Goal: Navigation & Orientation: Find specific page/section

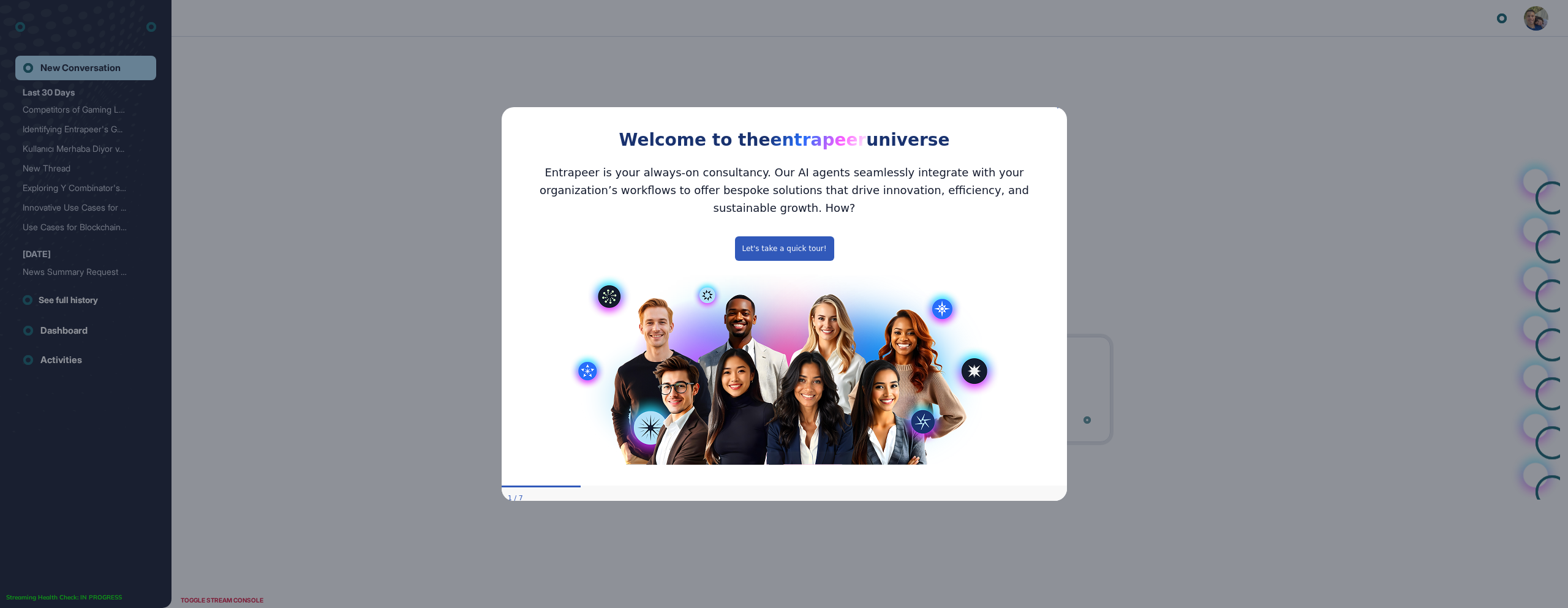
scroll to position [1, 1]
click at [1055, 114] on div "Welcome to the entrapeer universe" at bounding box center [783, 126] width 565 height 56
click at [1059, 108] on icon "Close Preview" at bounding box center [1059, 105] width 5 height 5
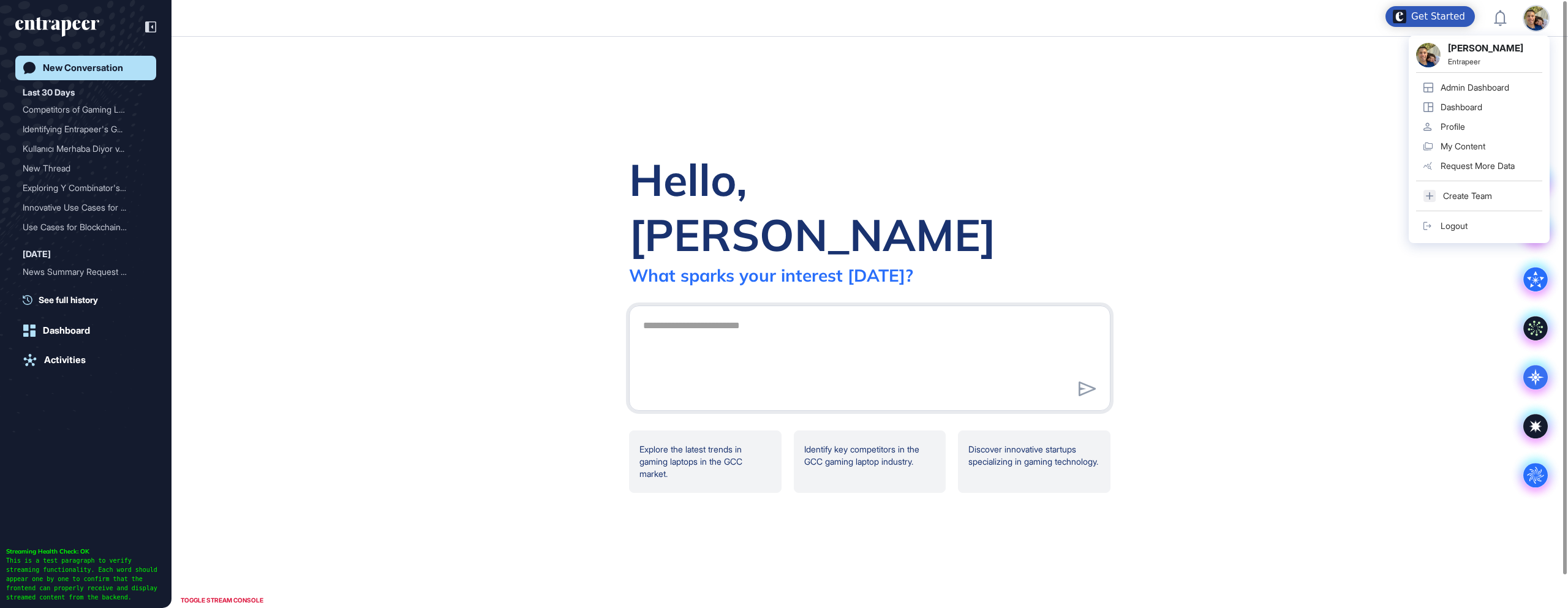
click at [1469, 84] on div "Admin Dashboard" at bounding box center [1474, 88] width 69 height 10
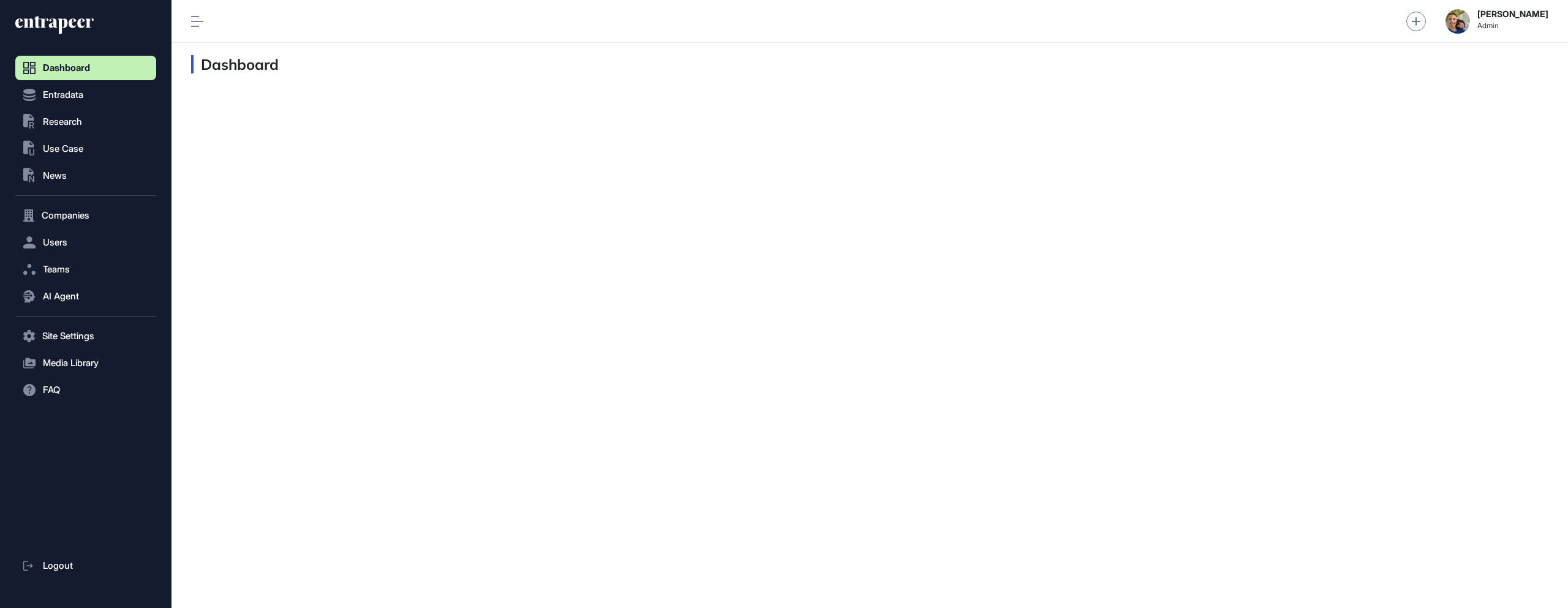
scroll to position [1, 1]
click at [75, 241] on button "Users" at bounding box center [85, 242] width 141 height 25
click at [59, 267] on span "User List" at bounding box center [57, 268] width 35 height 10
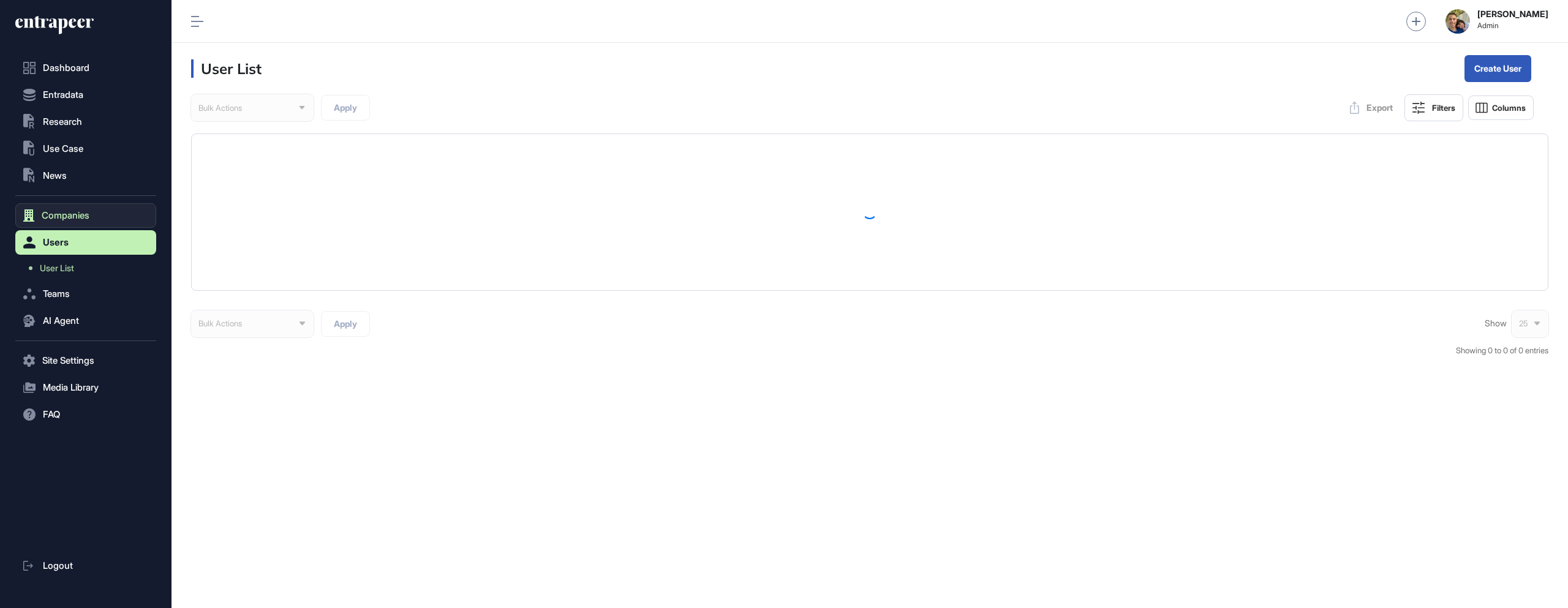
click at [67, 211] on span "Companies" at bounding box center [66, 216] width 48 height 10
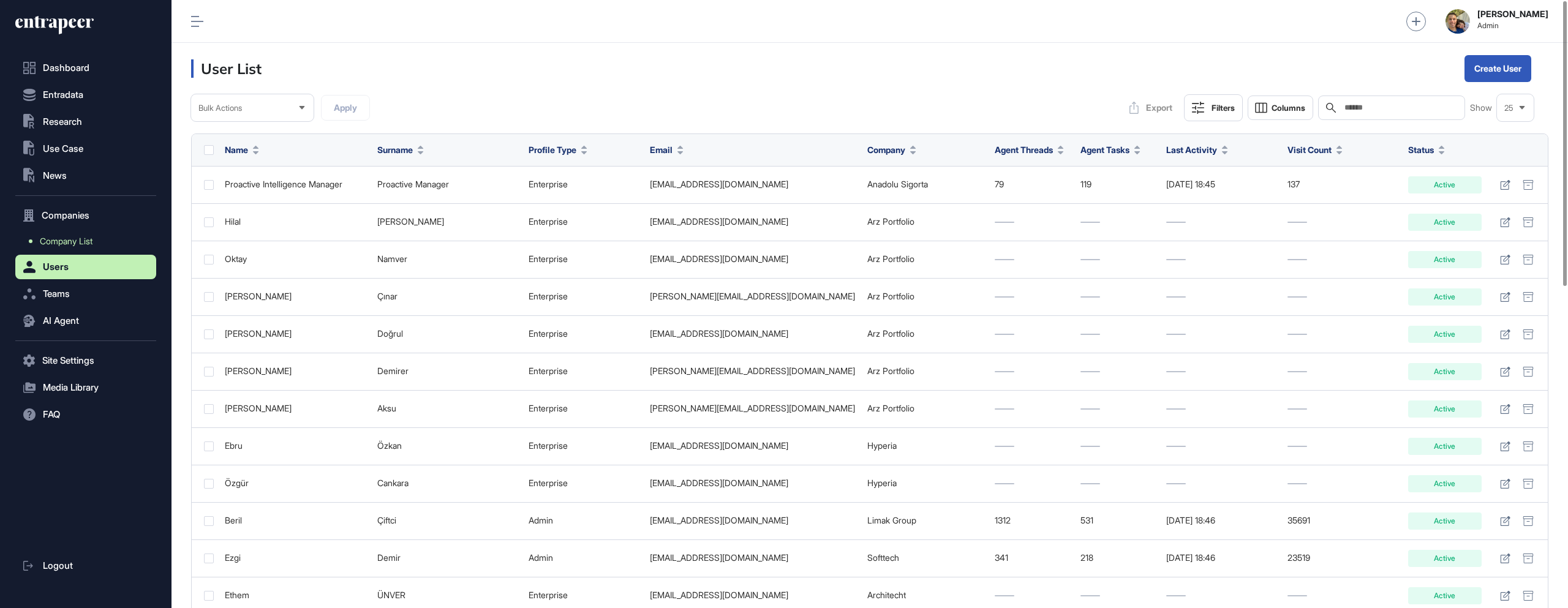
click at [56, 238] on span "Company List" at bounding box center [66, 242] width 53 height 10
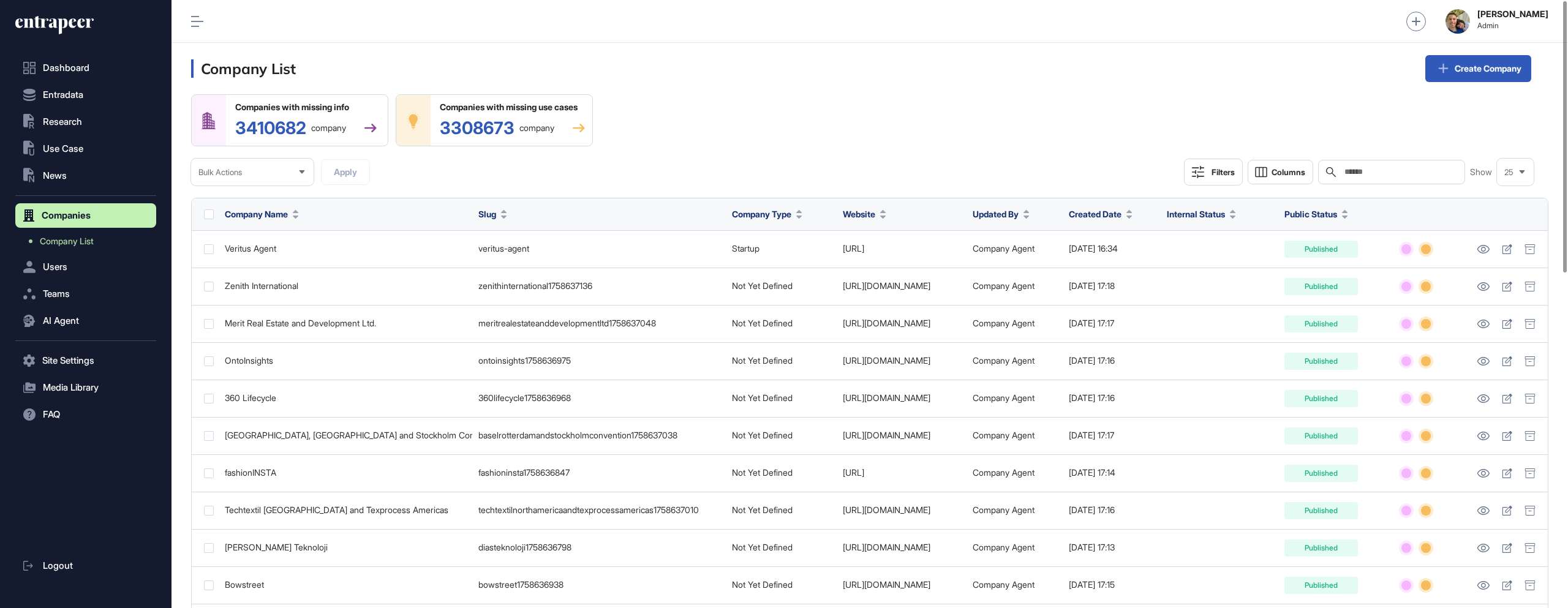
click at [1371, 172] on input "text" at bounding box center [1400, 172] width 114 height 10
click at [78, 266] on button "Users" at bounding box center [85, 267] width 141 height 25
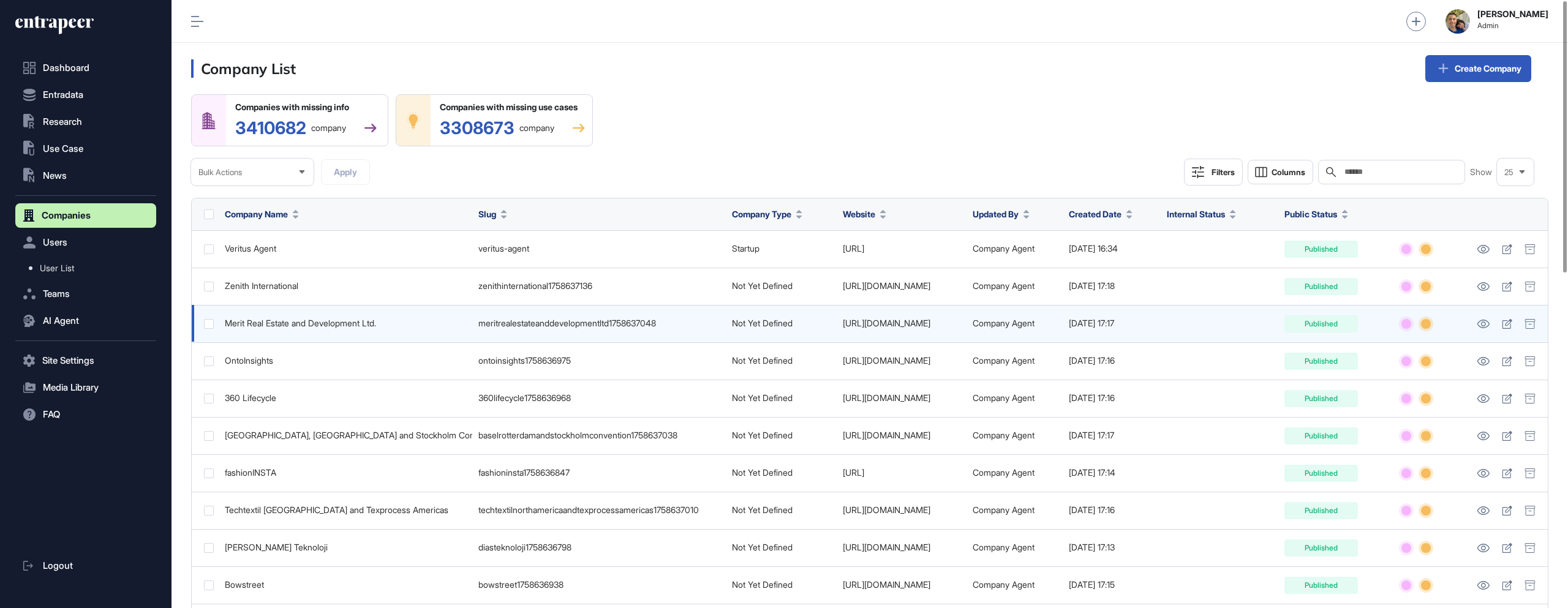
scroll to position [21, 0]
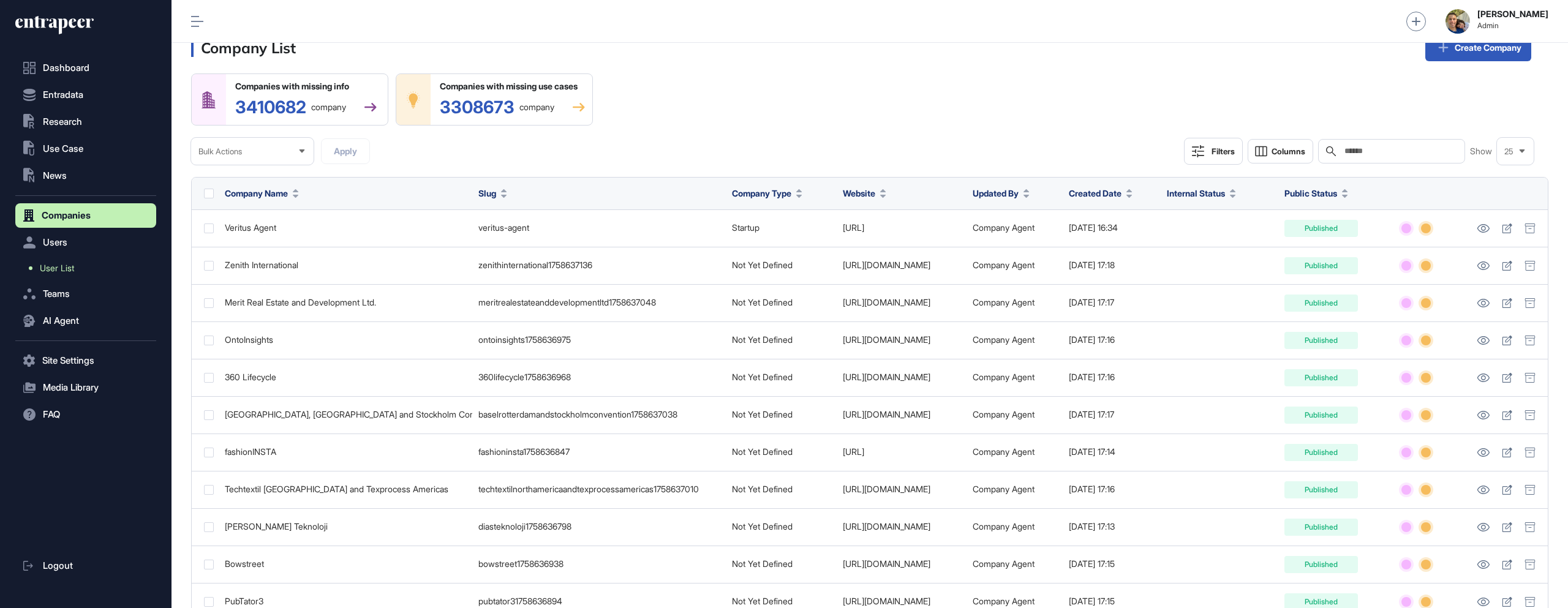
click at [71, 270] on span "User List" at bounding box center [57, 268] width 35 height 10
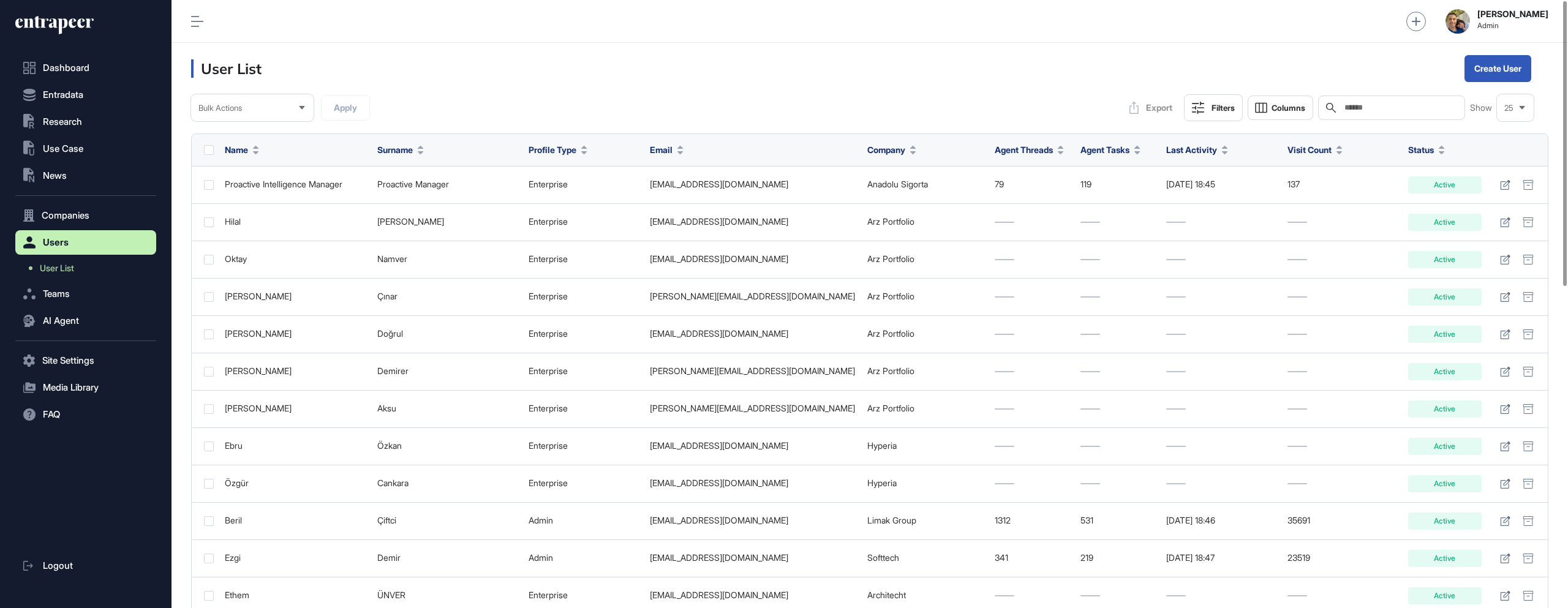
click at [1208, 107] on button "Filters" at bounding box center [1213, 107] width 58 height 27
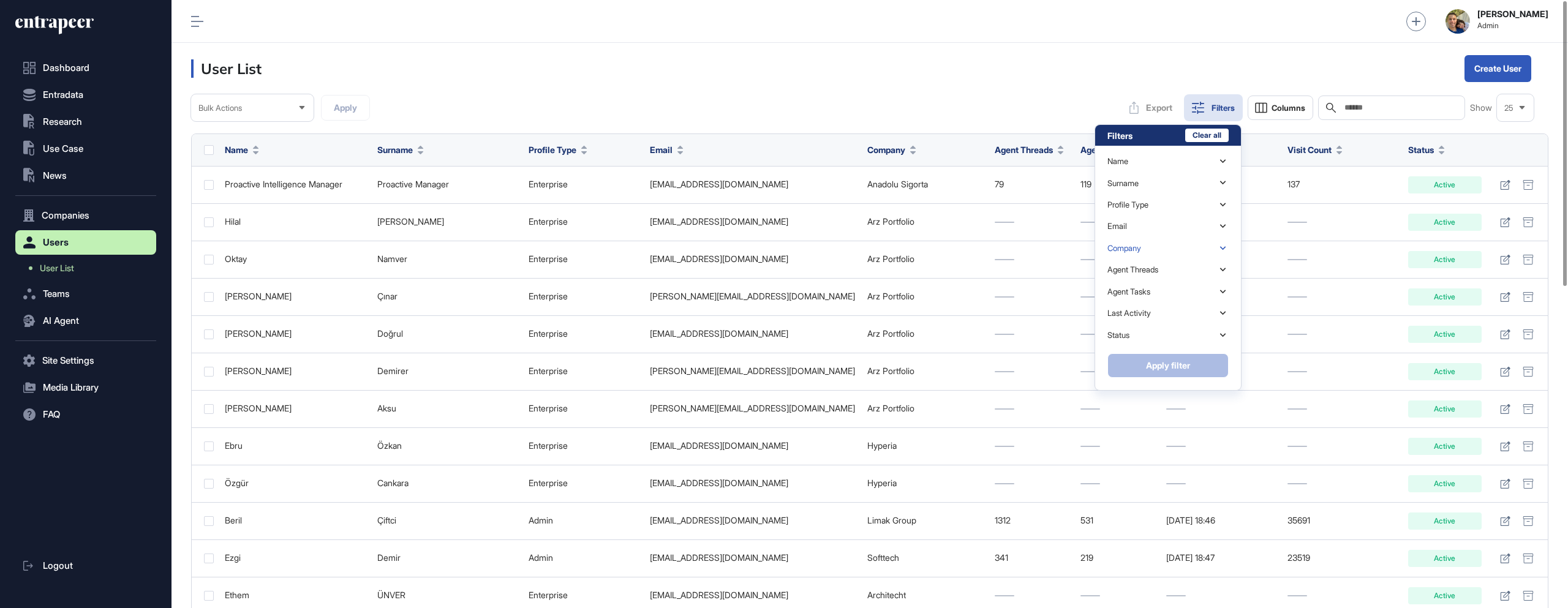
click at [1225, 244] on icon at bounding box center [1223, 248] width 12 height 12
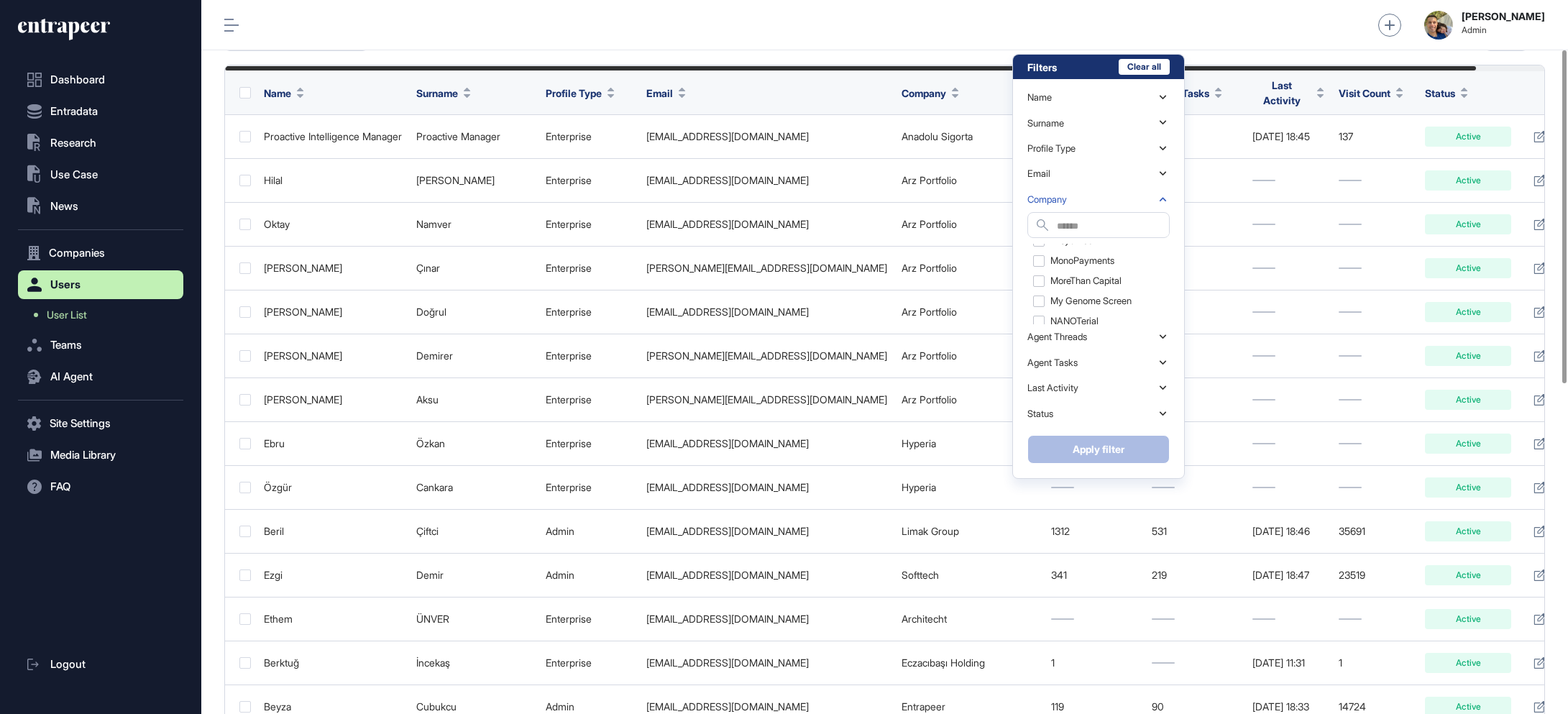
scroll to position [89, 0]
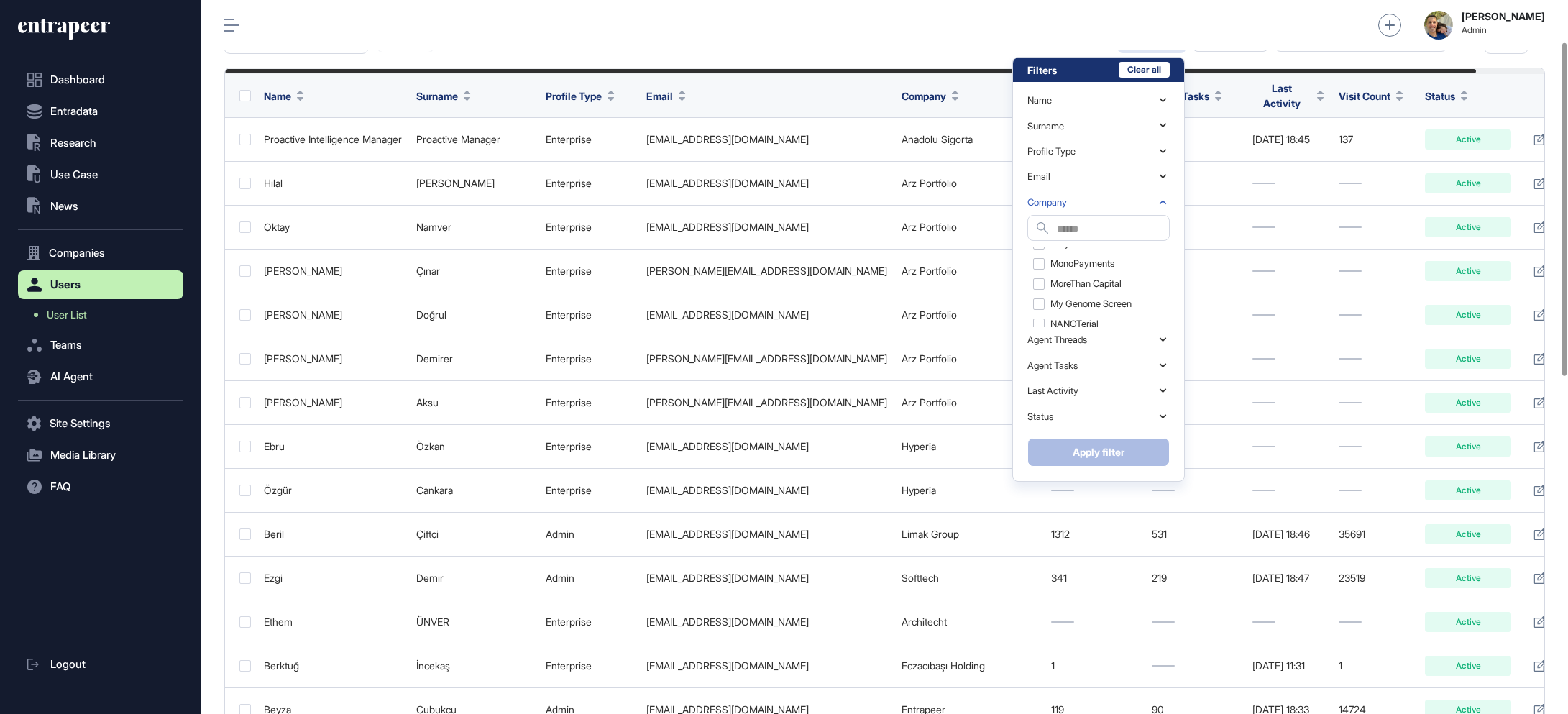
click at [1073, 224] on input "text" at bounding box center [1113, 230] width 112 height 19
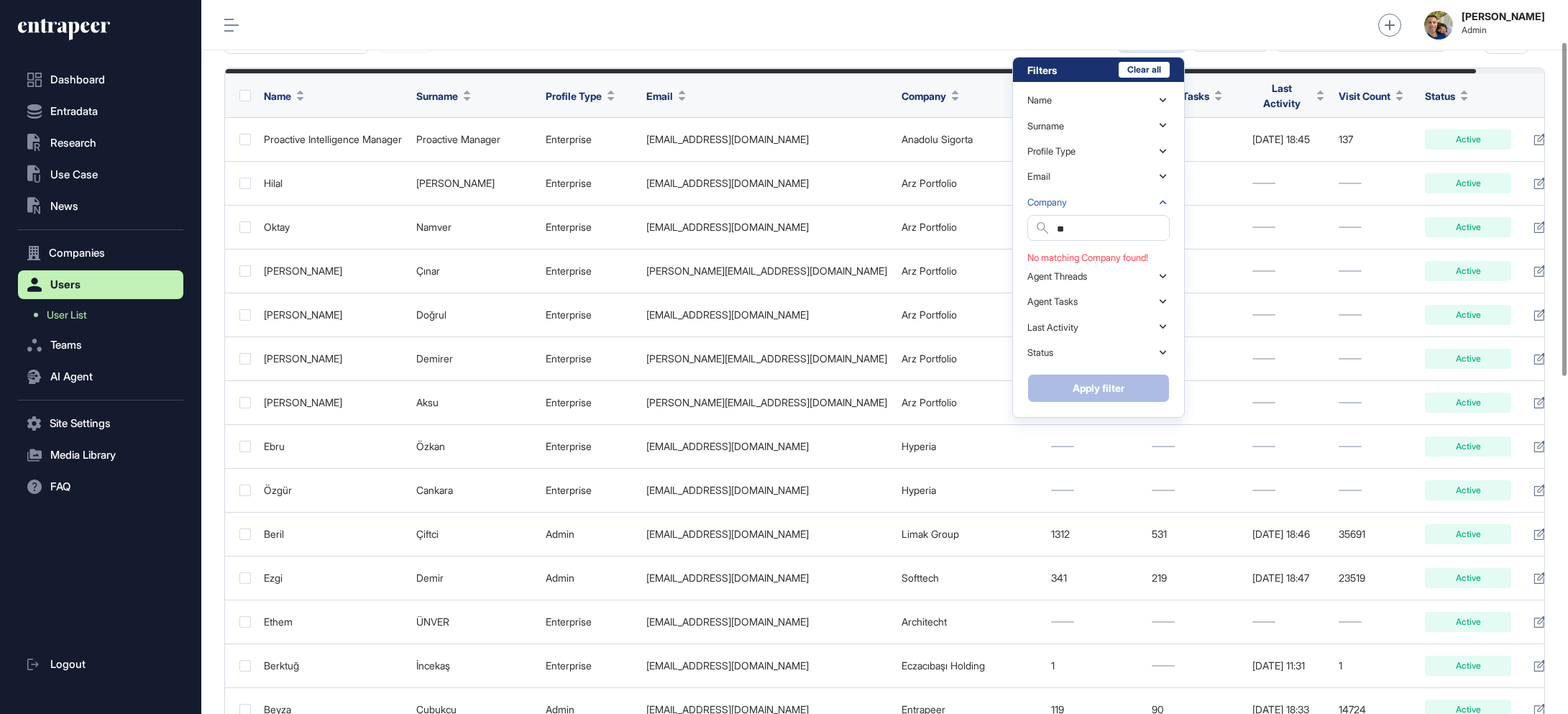
type input "*"
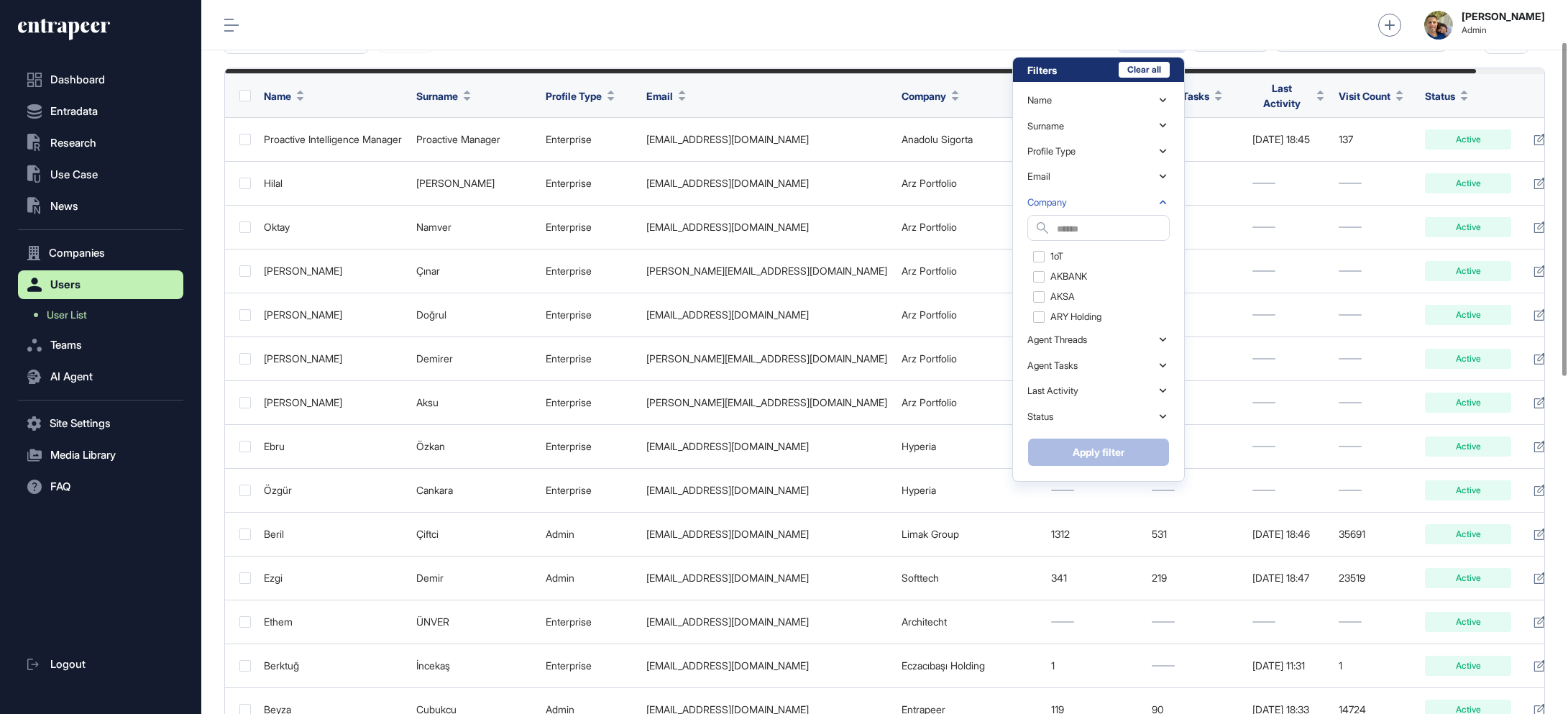
click at [1305, 35] on div "[PERSON_NAME] Admin" at bounding box center [885, 25] width 1367 height 50
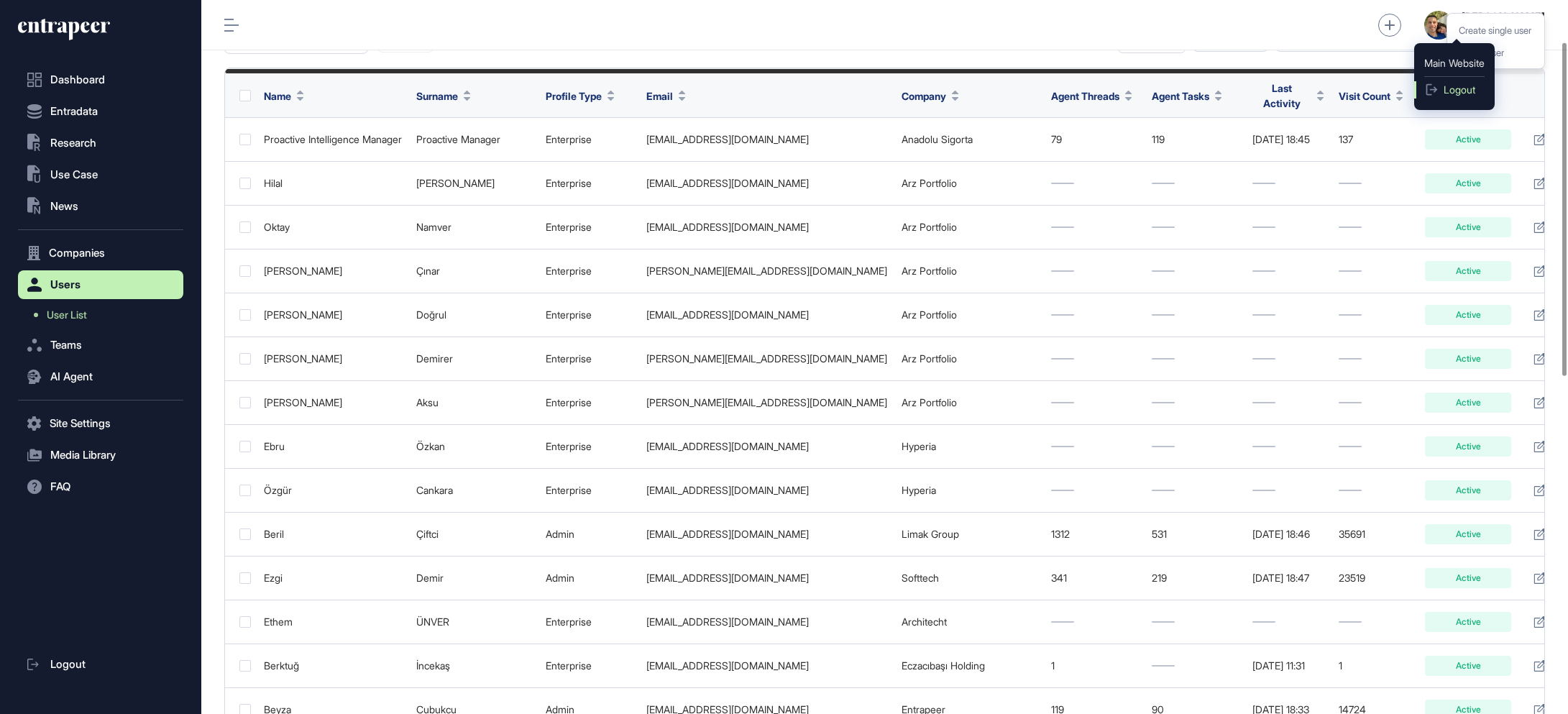
click at [1446, 96] on link "Logout" at bounding box center [1454, 90] width 80 height 17
